Goal: Information Seeking & Learning: Learn about a topic

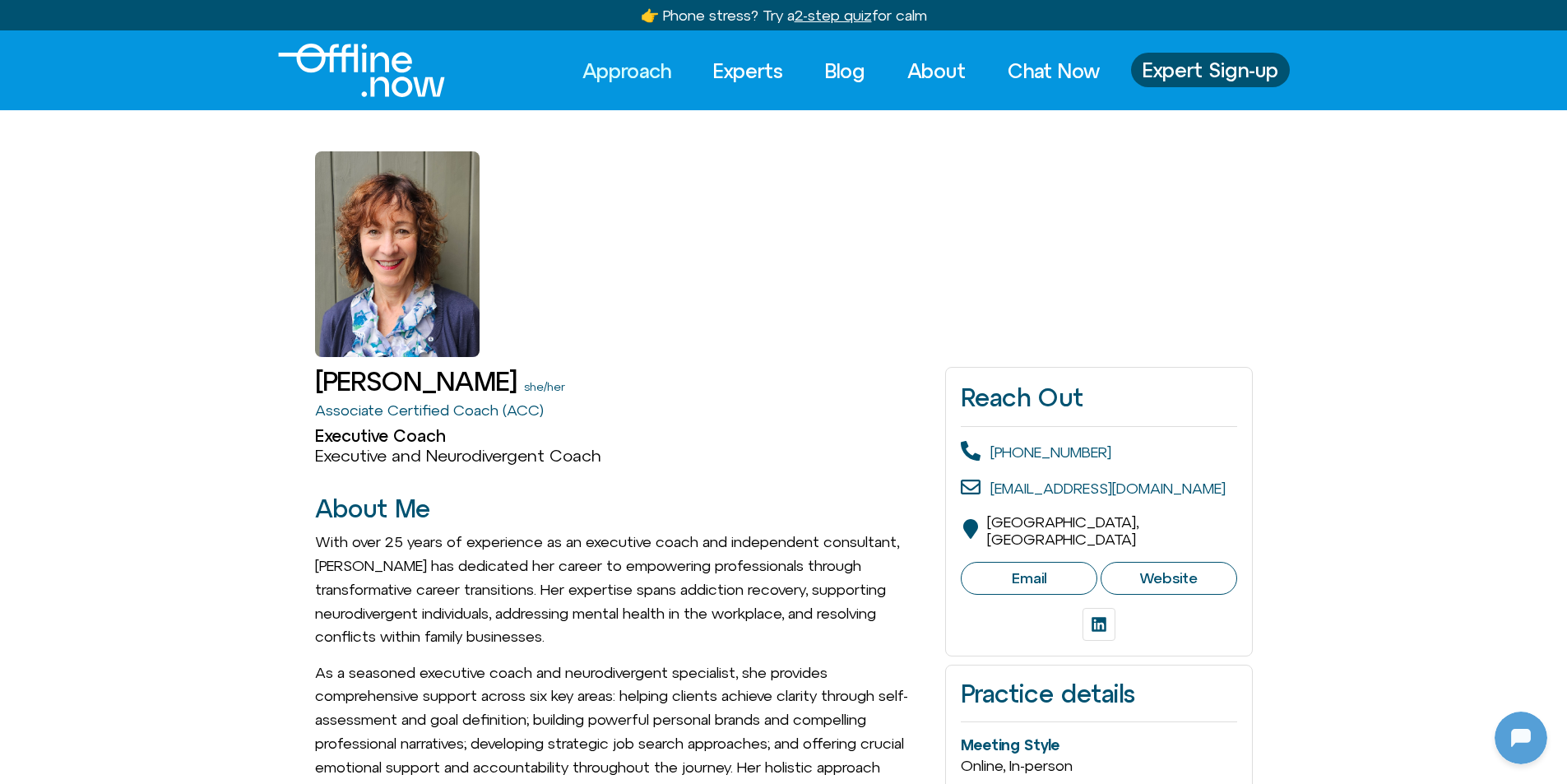
click at [620, 67] on link "Approach" at bounding box center [626, 71] width 119 height 36
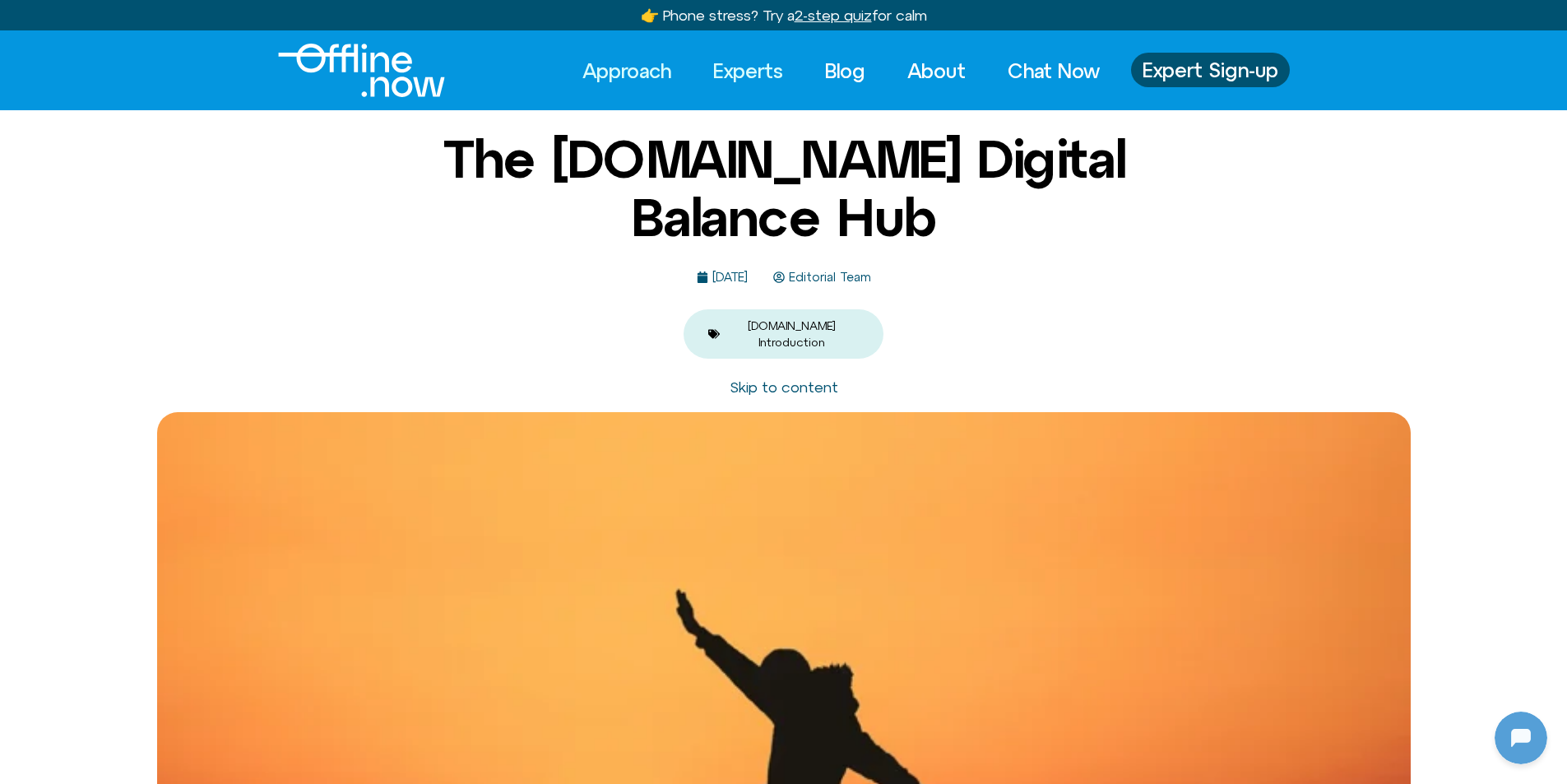
click at [751, 74] on link "Experts" at bounding box center [748, 71] width 100 height 36
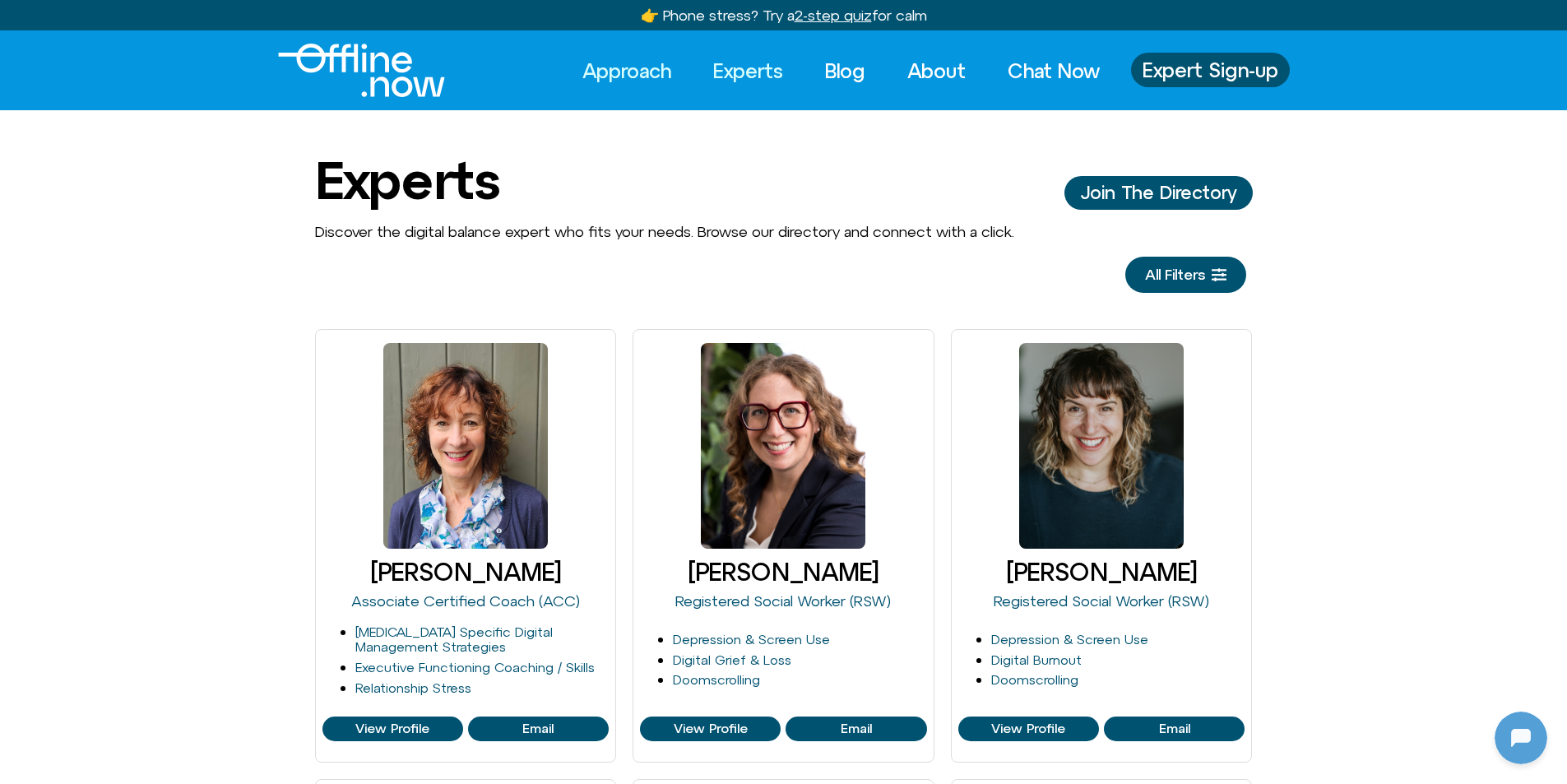
click at [586, 72] on link "Approach" at bounding box center [626, 71] width 119 height 36
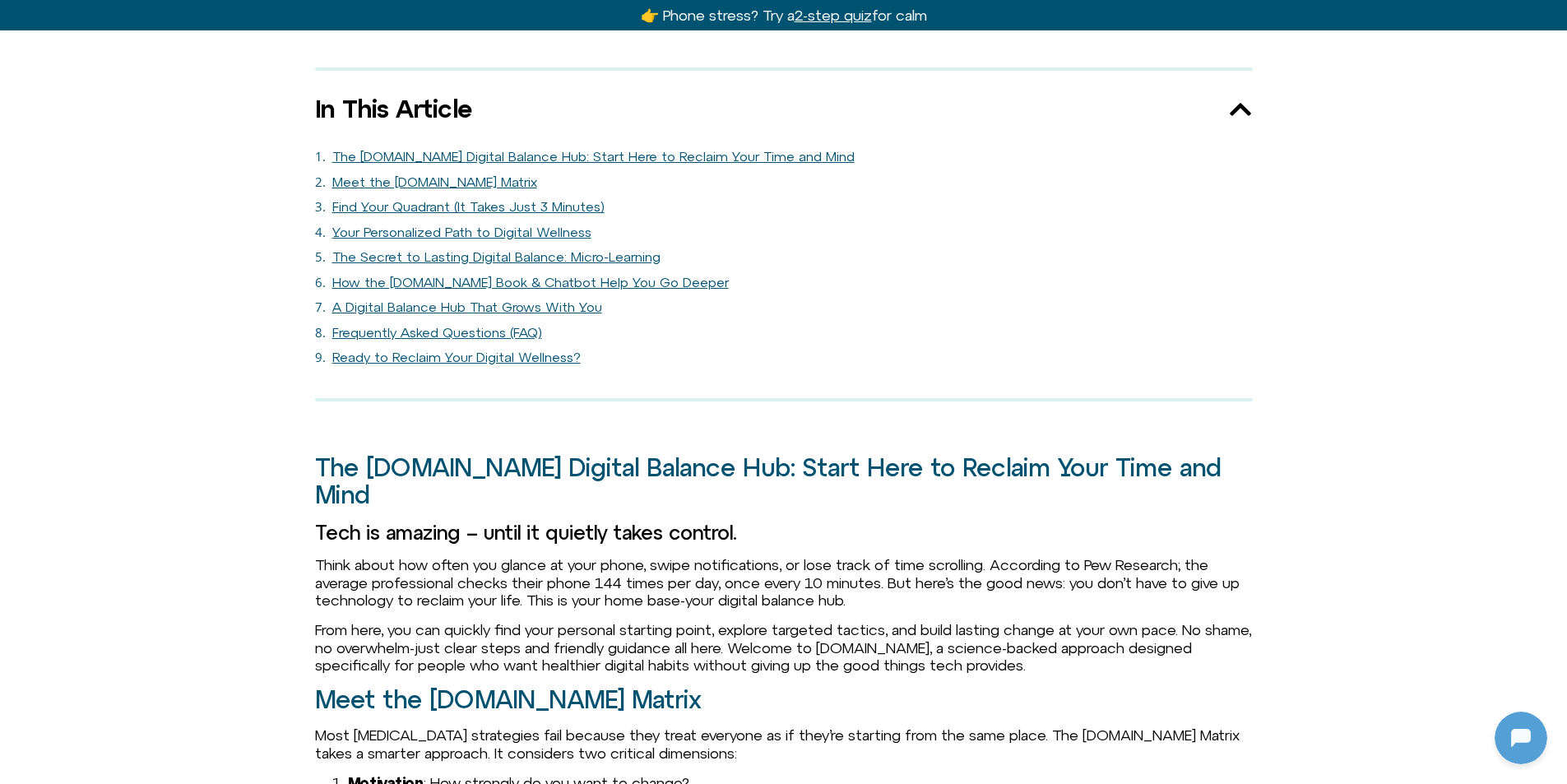
scroll to position [1234, 0]
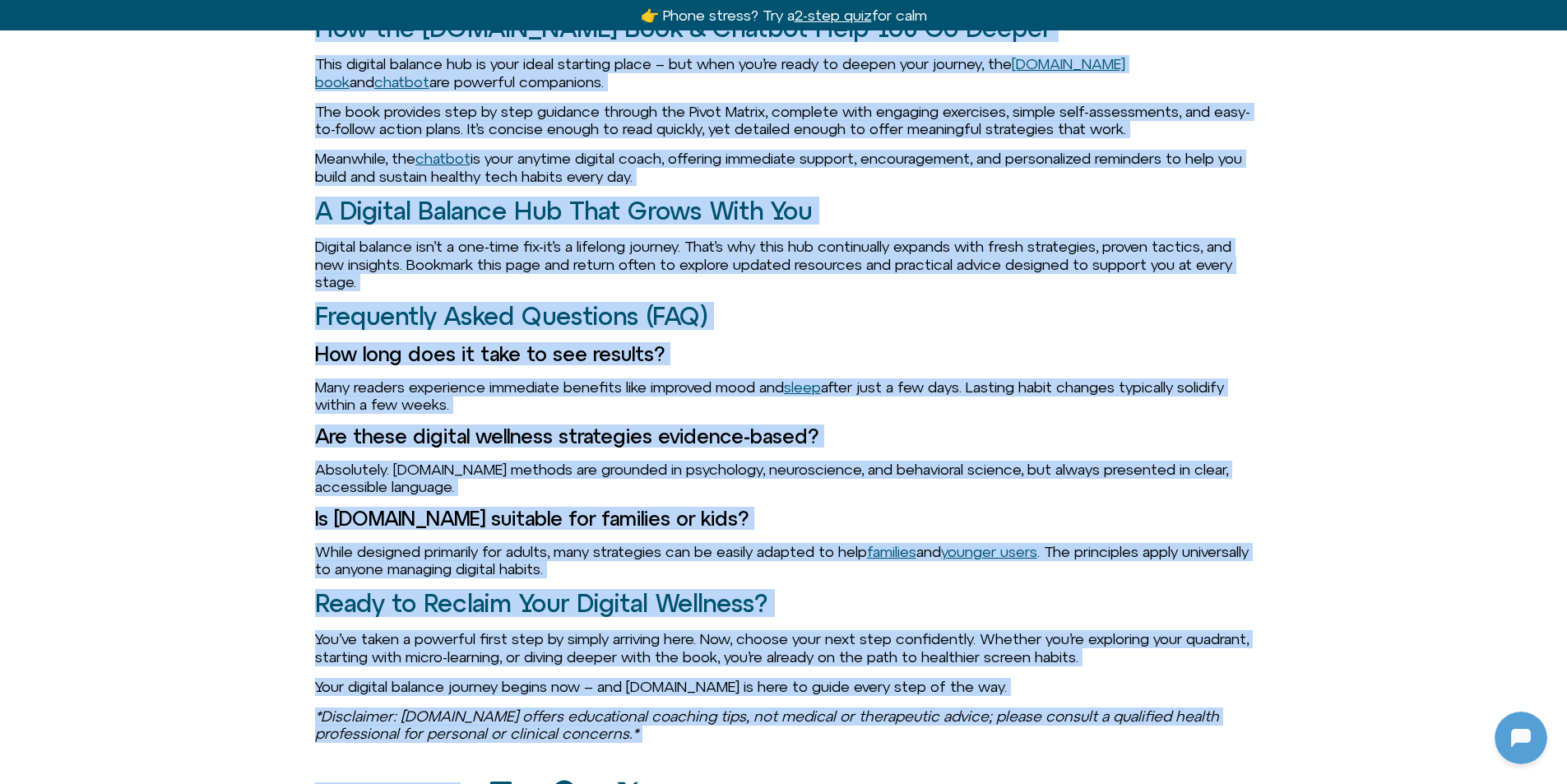
scroll to position [3030, 0]
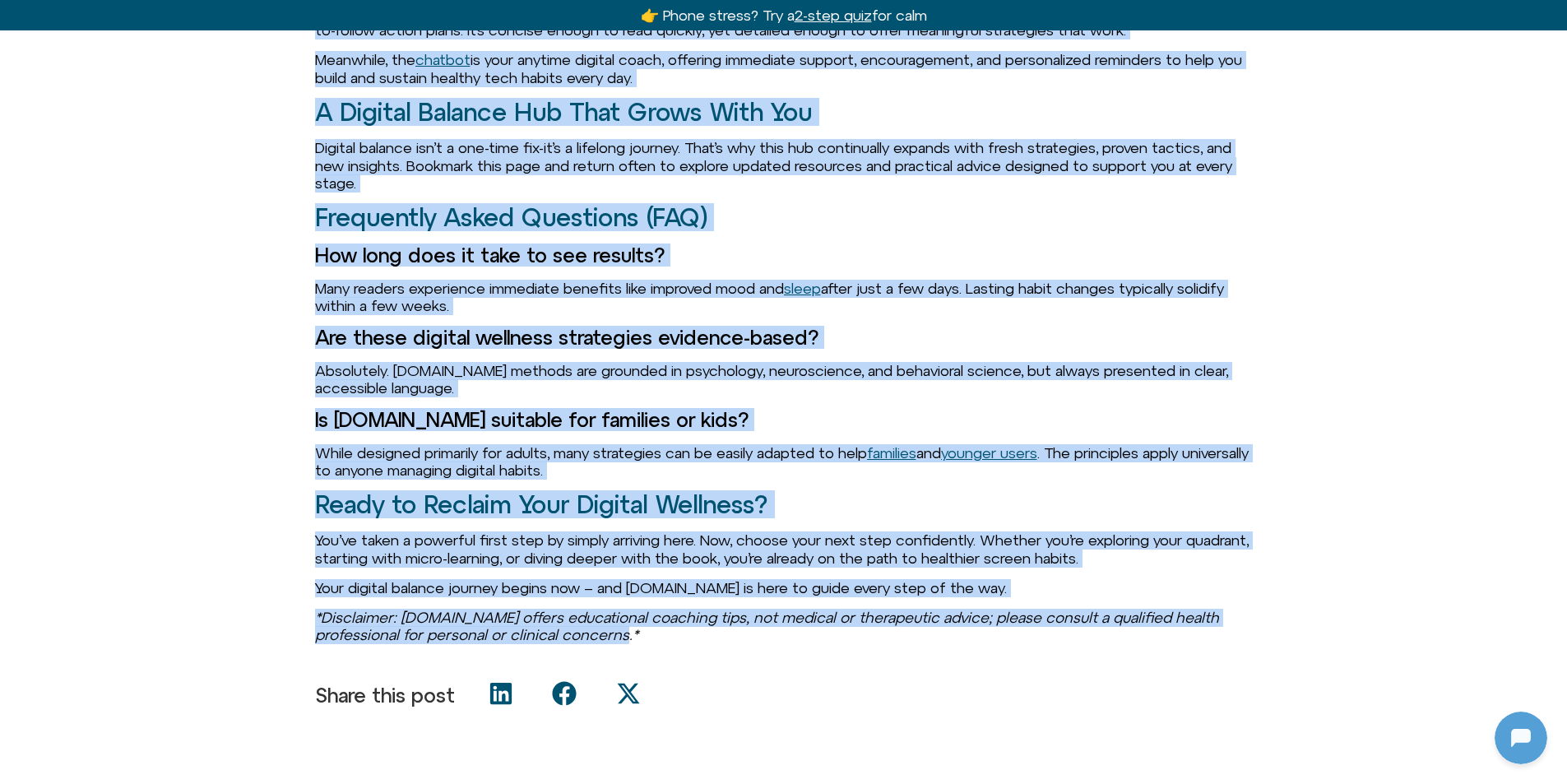
drag, startPoint x: 304, startPoint y: 293, endPoint x: 1118, endPoint y: 592, distance: 867.2
copy div "The Offline.now Digital Balance Hub: Start Here to Reclaim Your Time and Mind T…"
